Goal: Register for event/course

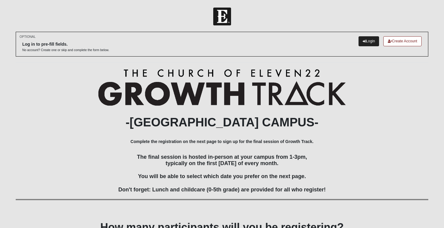
click at [363, 40] on icon at bounding box center [364, 41] width 3 height 3
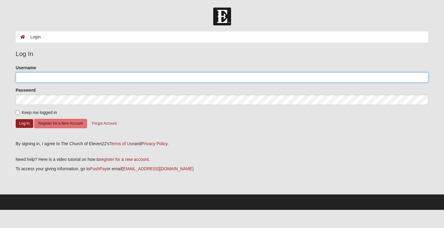
type input "Reid616"
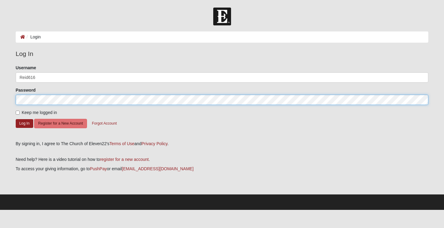
click at [24, 123] on button "Log In" at bounding box center [25, 123] width 18 height 9
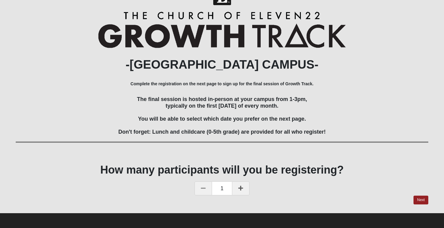
scroll to position [20, 0]
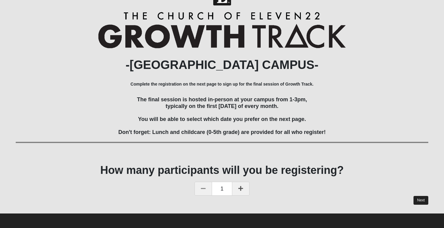
click at [425, 198] on link "Next" at bounding box center [421, 200] width 15 height 9
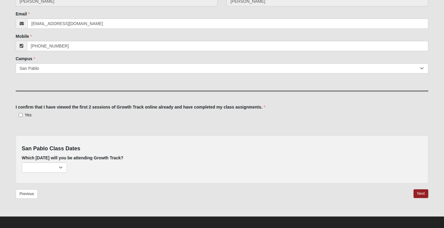
scroll to position [106, 0]
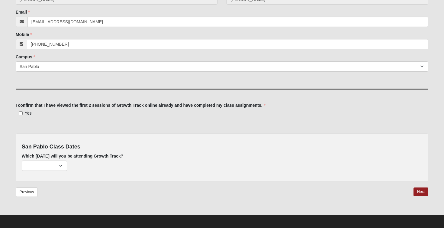
click at [22, 113] on label "Yes" at bounding box center [24, 113] width 16 height 6
click at [22, 113] on input "Yes" at bounding box center [21, 113] width 4 height 4
checkbox input "true"
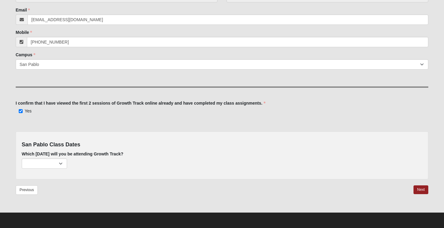
scroll to position [108, 0]
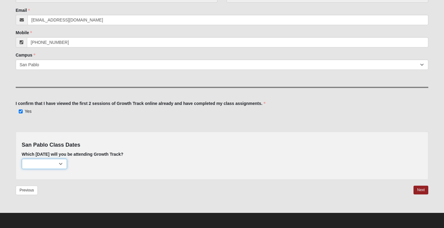
select select "715"
click at [419, 187] on link "Next" at bounding box center [421, 190] width 15 height 9
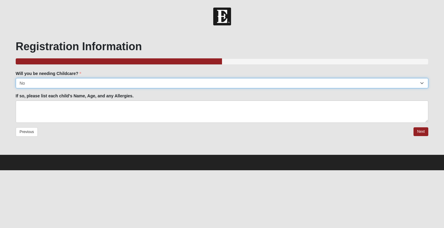
select select "Yes"
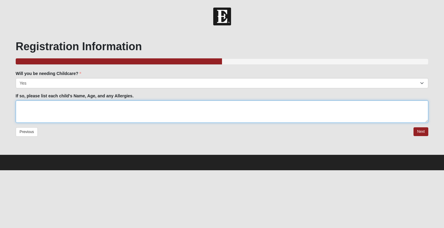
click at [220, 112] on textarea "If so, please list each child's Name, Age, and any Allergies." at bounding box center [222, 111] width 413 height 22
type textarea "A"
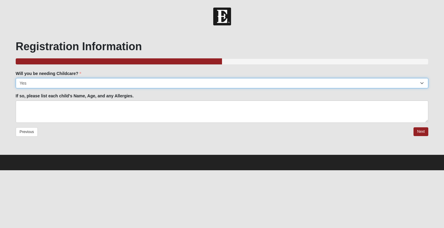
select select "No"
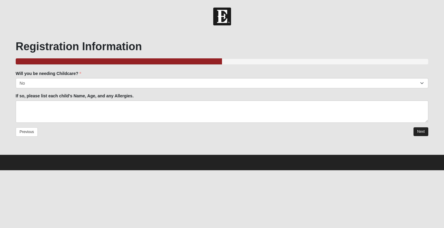
click at [423, 130] on link "Next" at bounding box center [421, 131] width 15 height 9
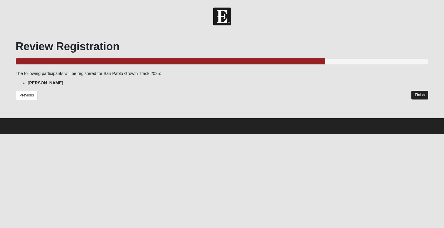
click at [427, 93] on link "Finish" at bounding box center [420, 95] width 17 height 9
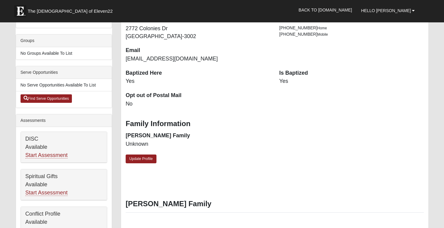
scroll to position [132, 0]
click at [146, 154] on link "Update Profile" at bounding box center [141, 158] width 31 height 9
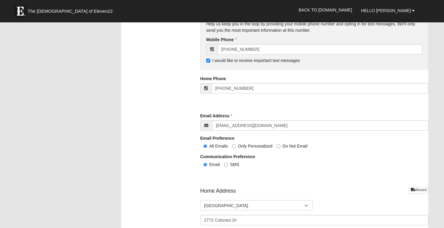
scroll to position [597, 0]
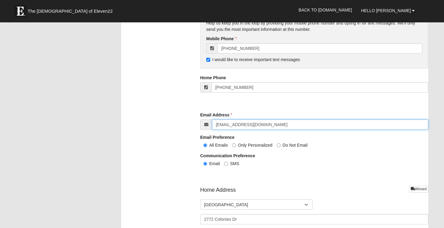
drag, startPoint x: 262, startPoint y: 123, endPoint x: 195, endPoint y: 120, distance: 66.6
type input "claudia@choicemattershhc.com"
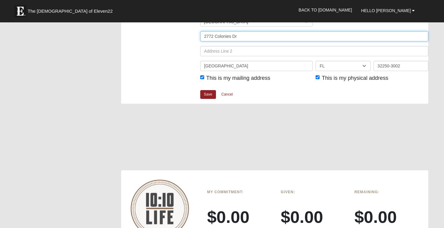
scroll to position [764, 0]
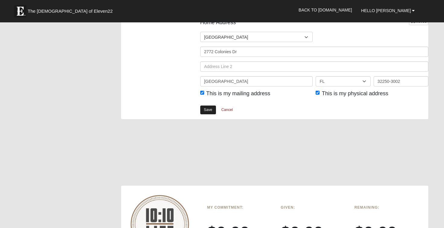
click at [207, 107] on link "Save" at bounding box center [208, 110] width 16 height 9
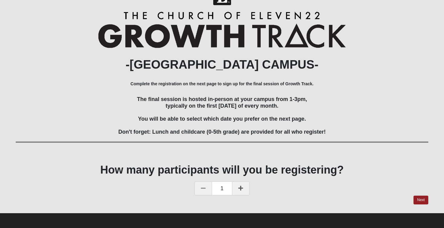
scroll to position [20, 0]
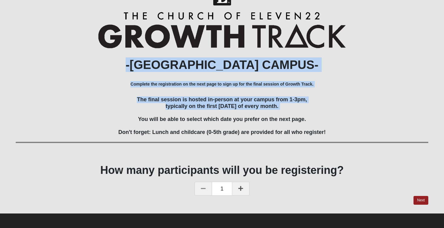
drag, startPoint x: 94, startPoint y: 54, endPoint x: 86, endPoint y: 34, distance: 21.0
click at [86, 37] on div "-SAN PABLO CAMPUS- Complete the registration on the next page to sign up for th…" at bounding box center [222, 84] width 413 height 144
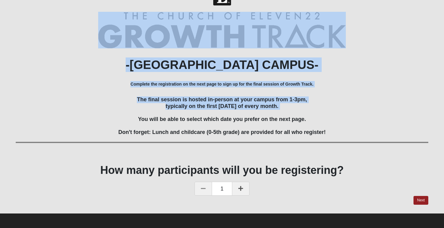
click at [82, 37] on div at bounding box center [222, 30] width 413 height 37
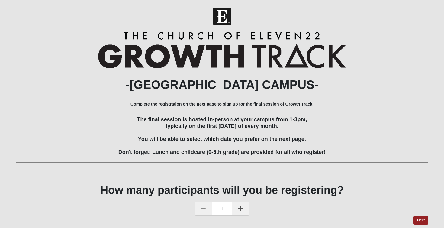
scroll to position [0, 0]
click at [424, 216] on link "Next" at bounding box center [421, 220] width 15 height 9
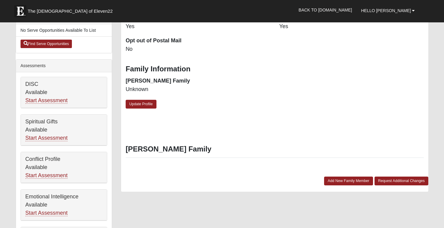
scroll to position [237, 0]
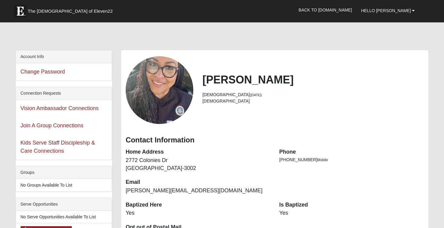
click at [155, 111] on div "View Fullsize Photo" at bounding box center [160, 90] width 68 height 68
